Goal: Check status: Check status

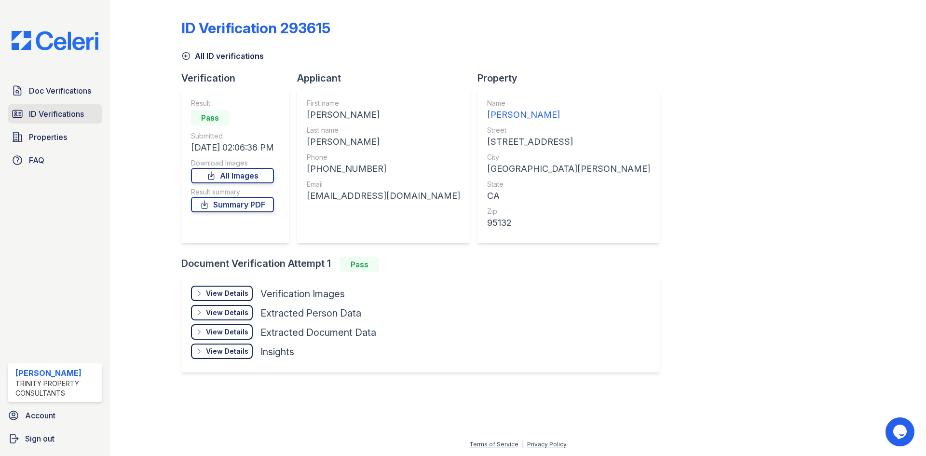
click at [75, 113] on span "ID Verifications" at bounding box center [56, 114] width 55 height 12
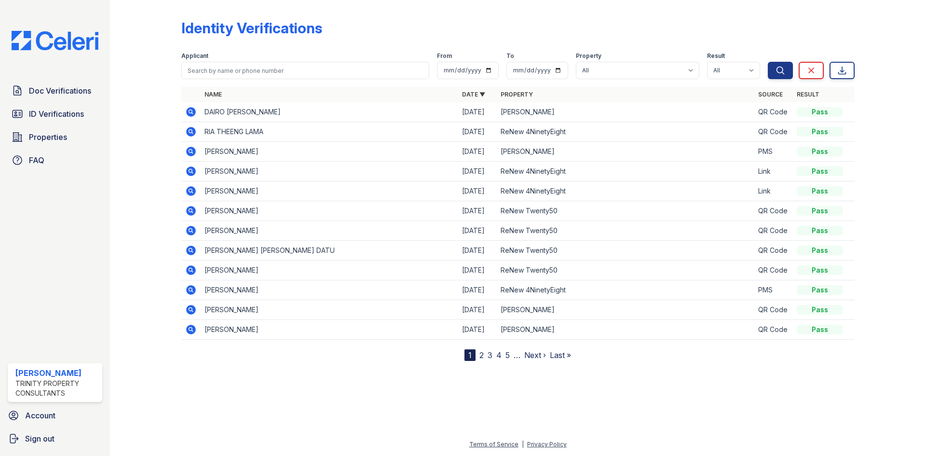
click at [193, 150] on icon at bounding box center [191, 152] width 10 height 10
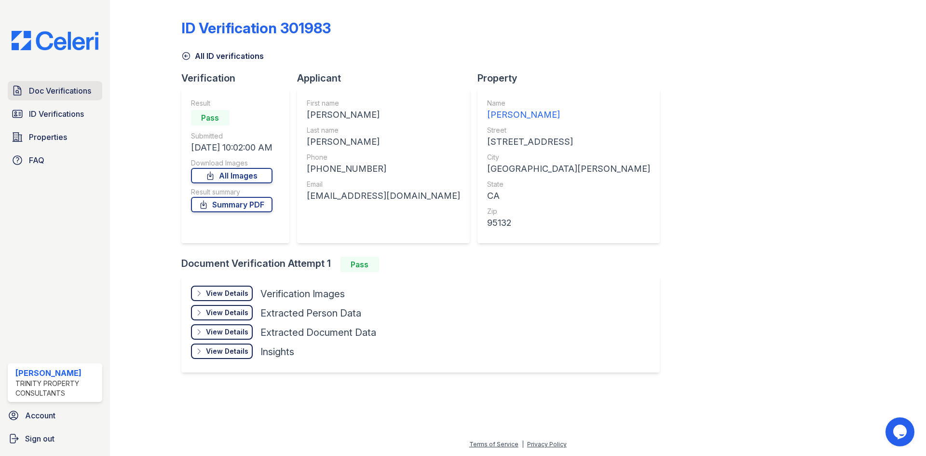
click at [48, 87] on span "Doc Verifications" at bounding box center [60, 91] width 62 height 12
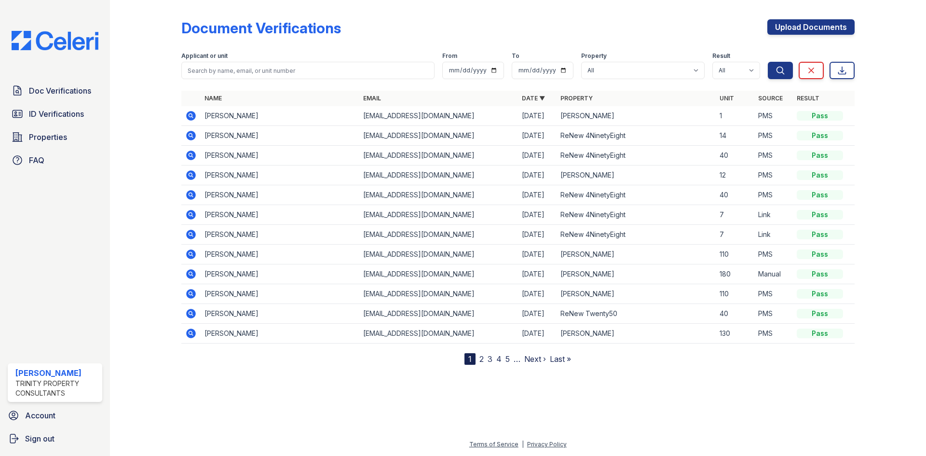
click at [193, 115] on icon at bounding box center [191, 116] width 10 height 10
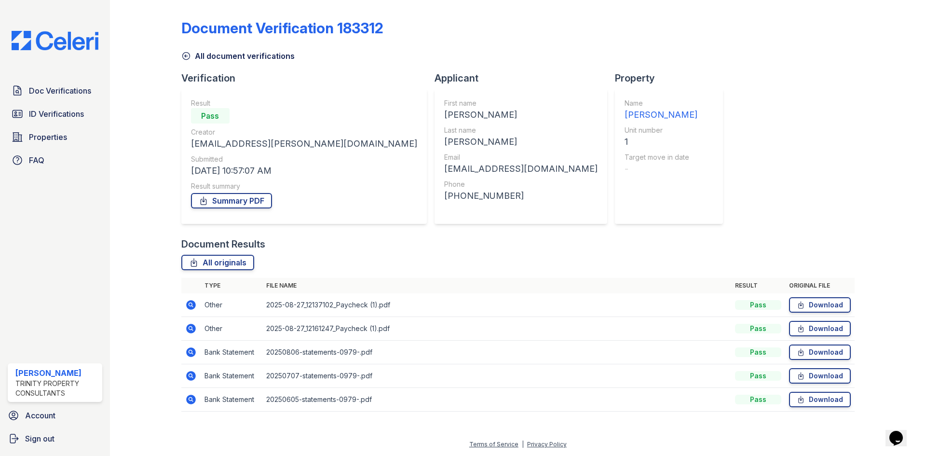
click at [186, 332] on icon at bounding box center [191, 329] width 12 height 12
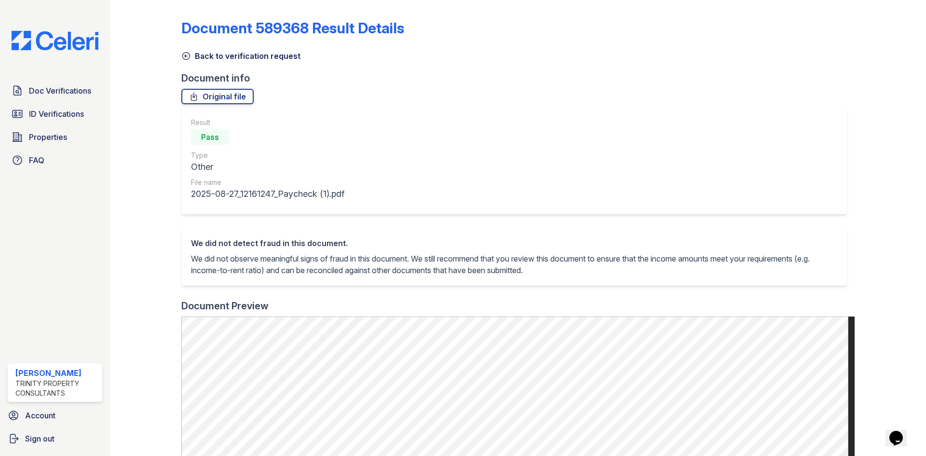
click at [188, 52] on icon at bounding box center [186, 56] width 10 height 10
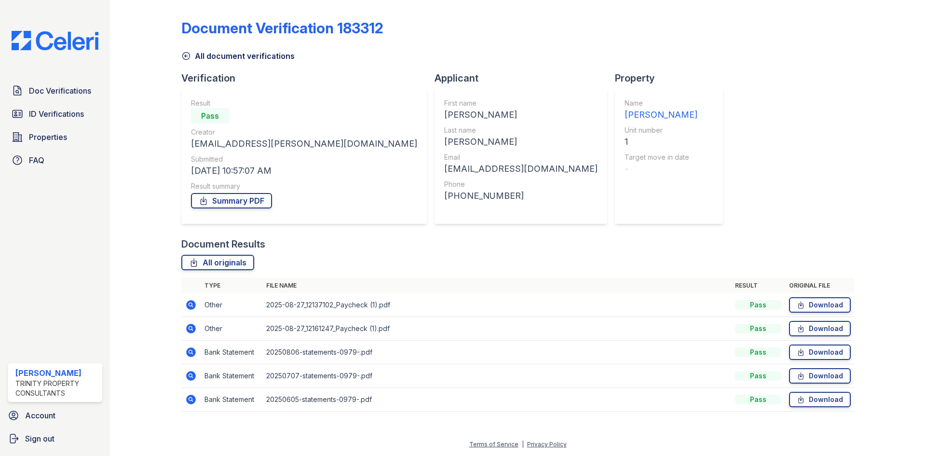
click at [185, 60] on icon at bounding box center [186, 56] width 10 height 10
